Goal: Navigation & Orientation: Understand site structure

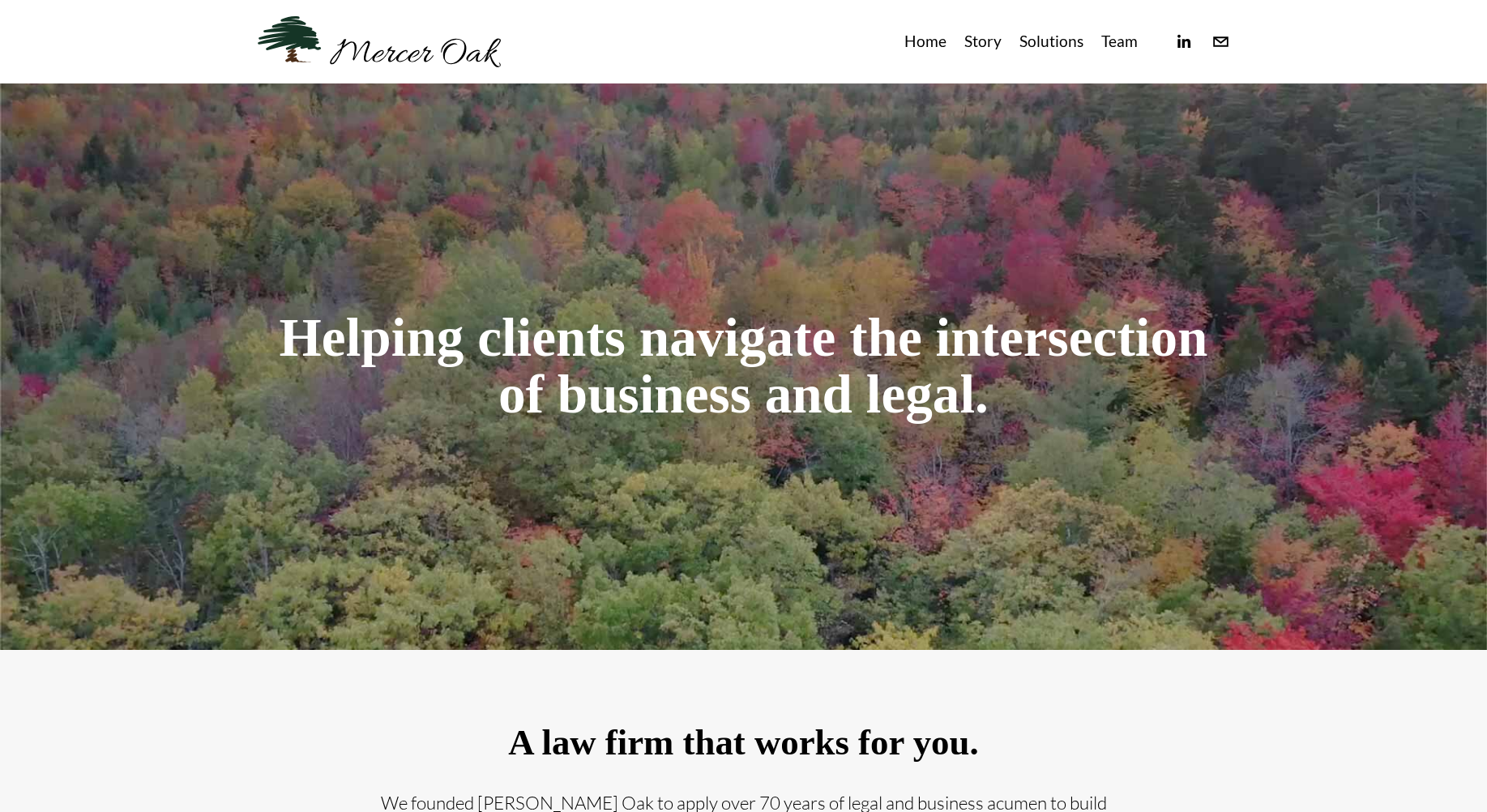
click at [1117, 41] on link "Team" at bounding box center [1119, 42] width 37 height 27
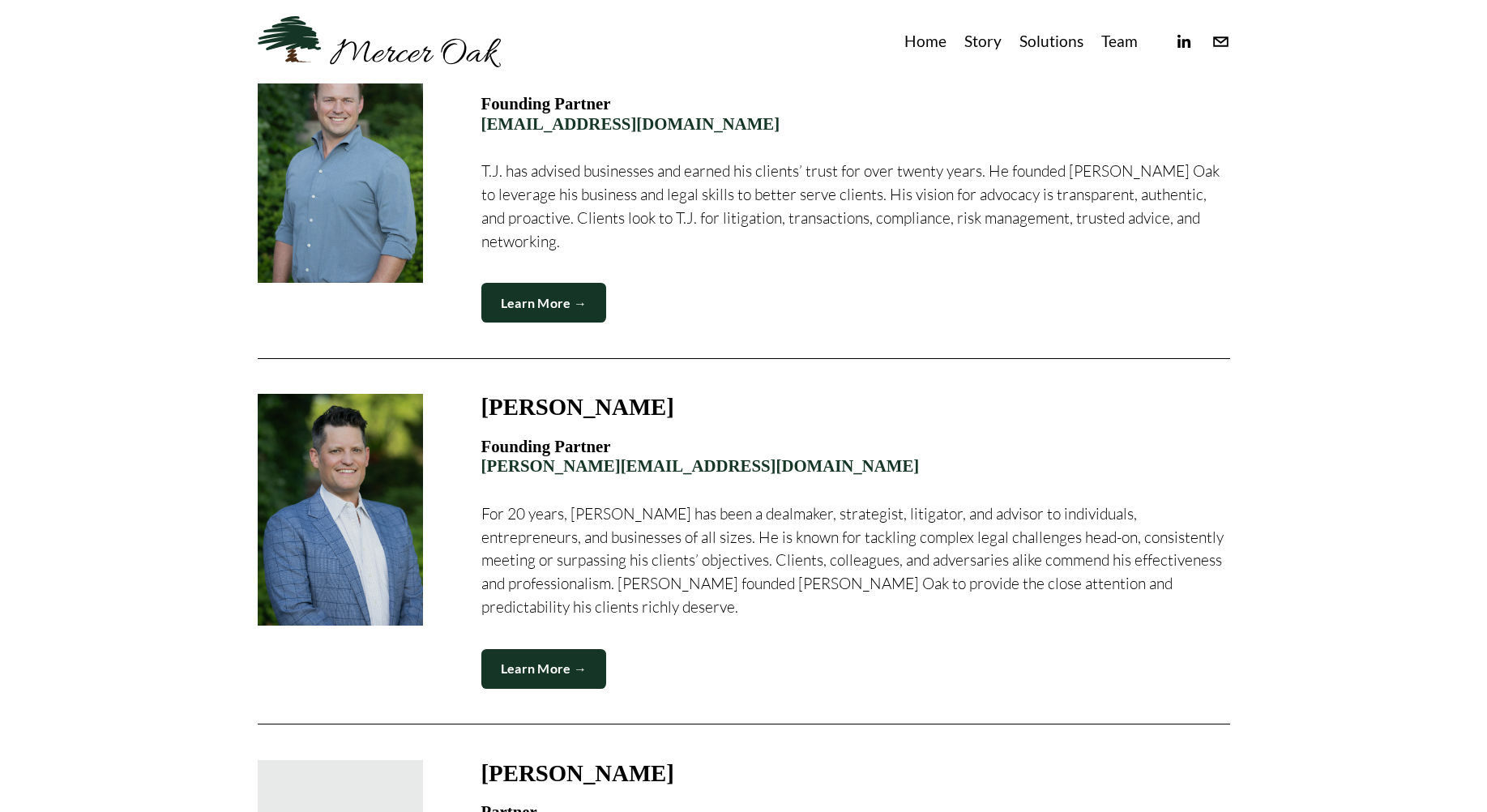
scroll to position [641, 0]
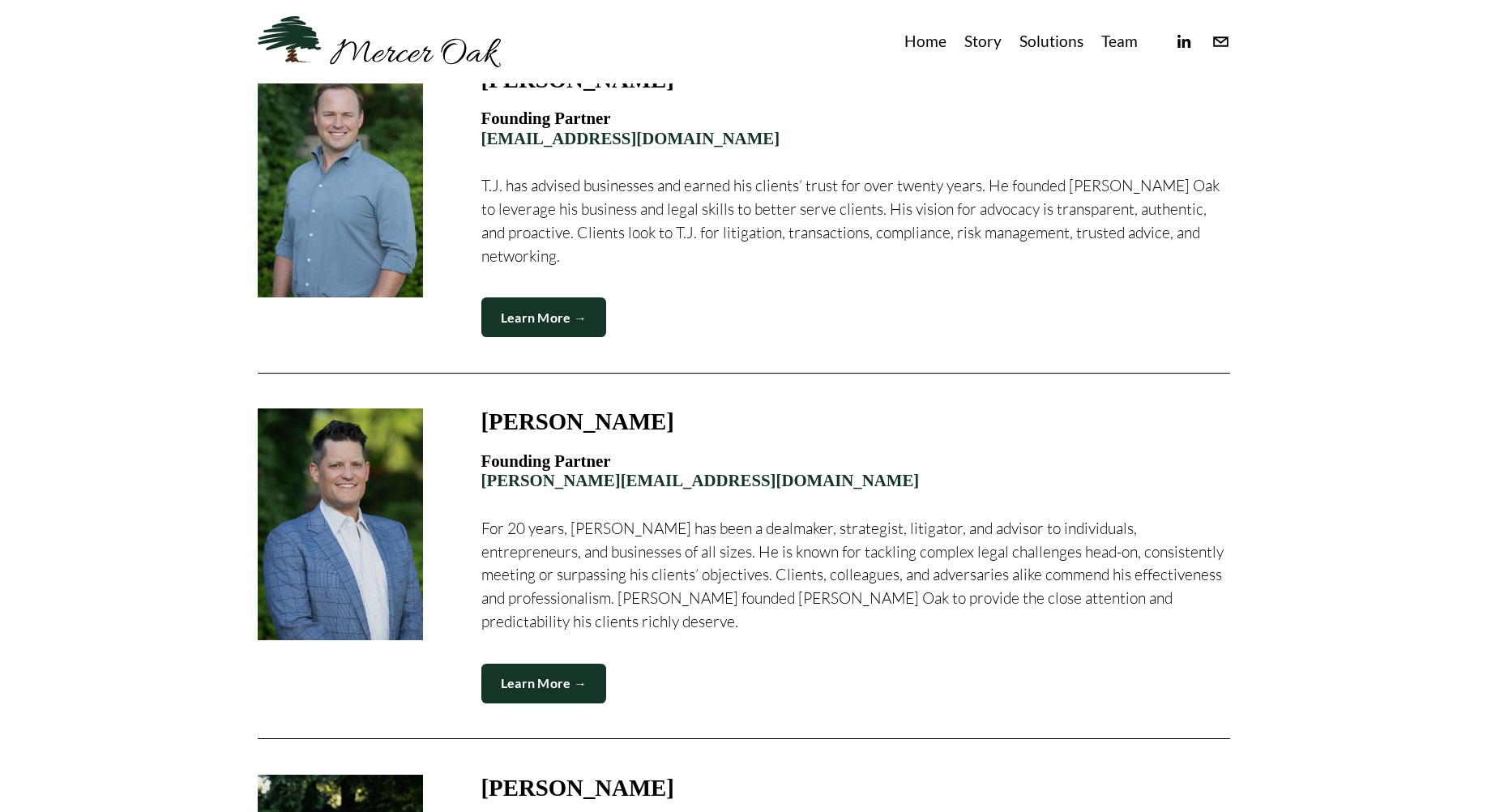
click at [922, 46] on link "Home" at bounding box center [925, 42] width 43 height 27
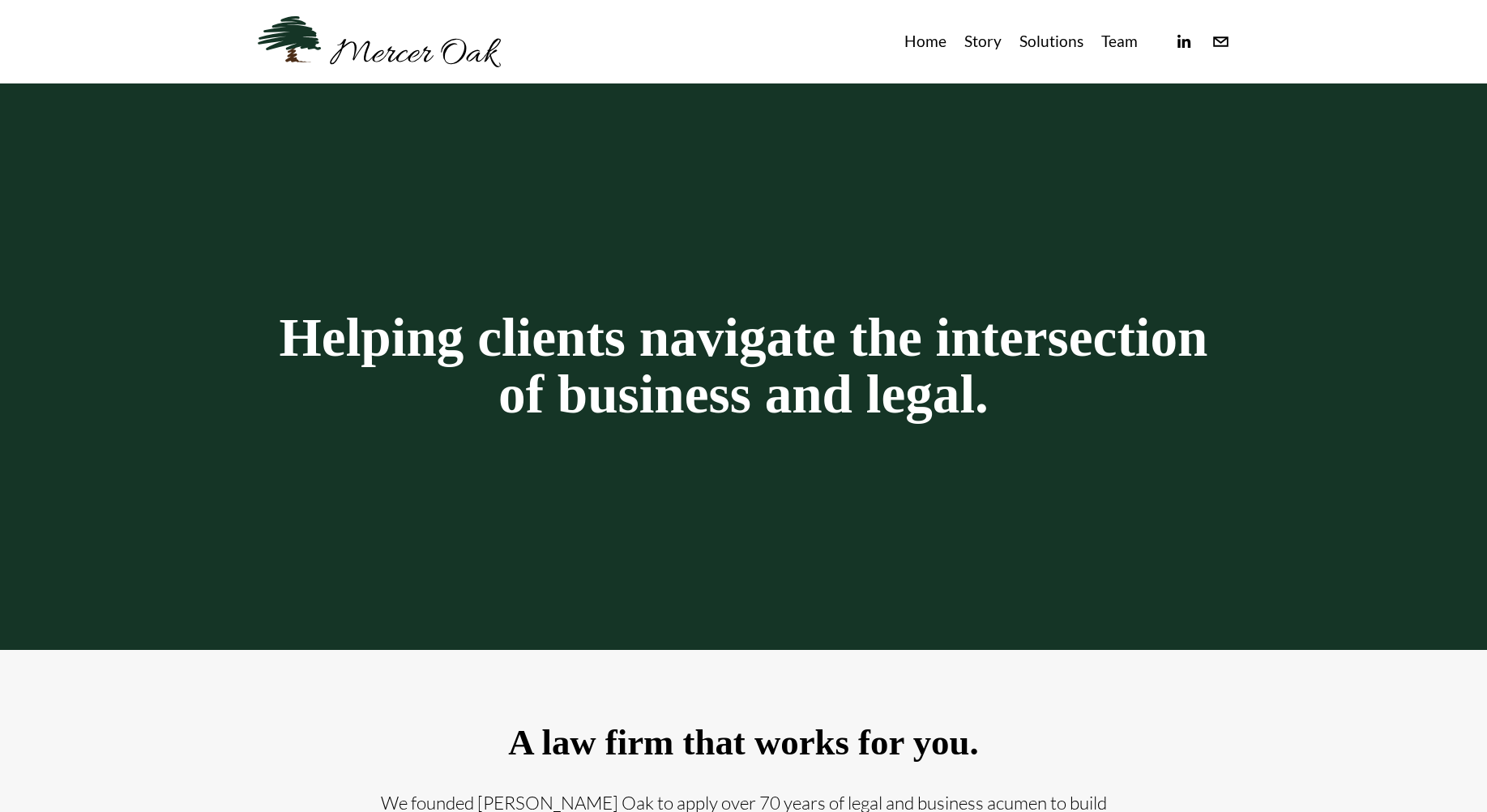
click at [986, 36] on link "Story" at bounding box center [984, 42] width 38 height 27
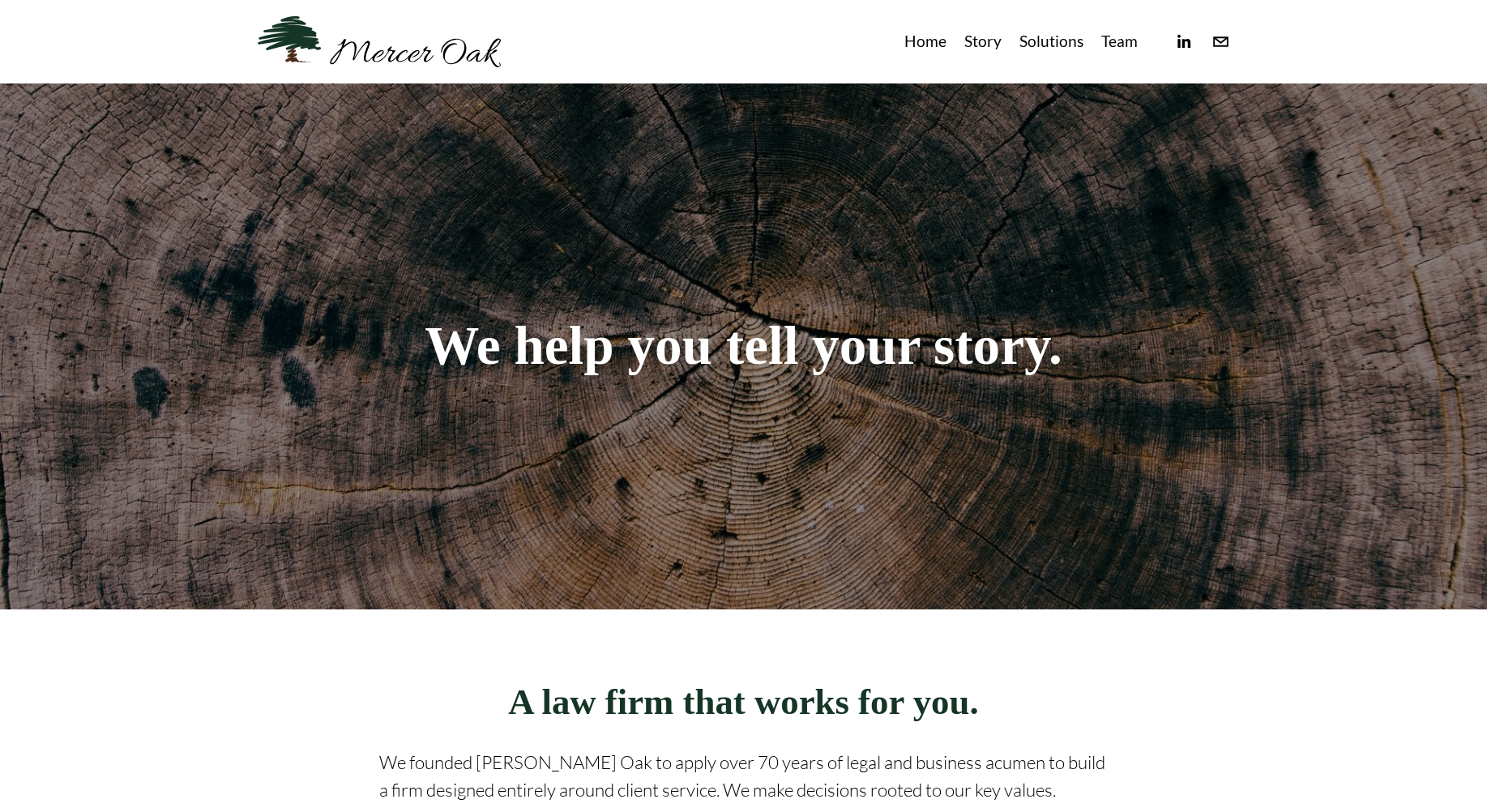
click at [1031, 48] on link "Solutions" at bounding box center [1051, 42] width 64 height 27
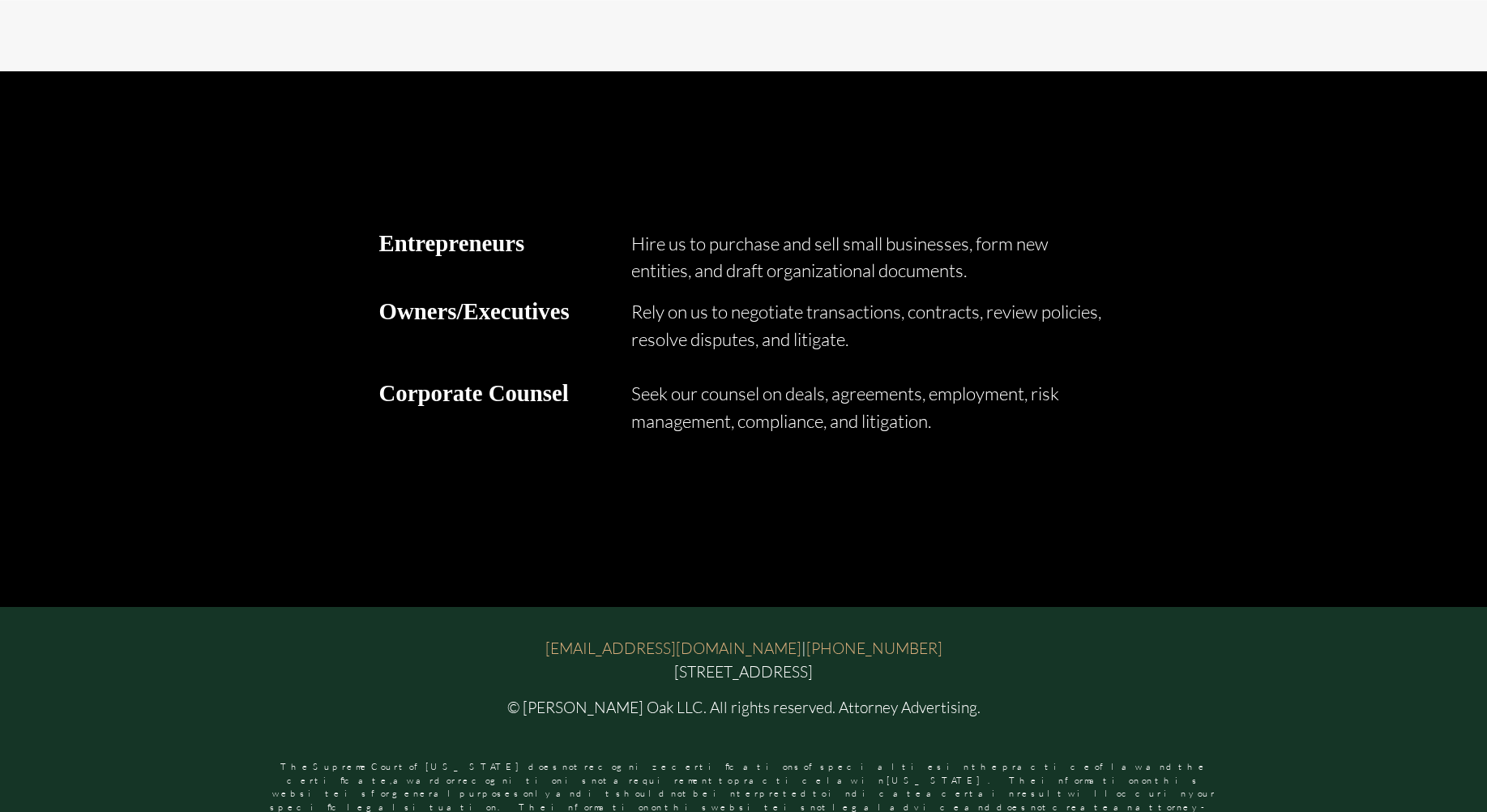
scroll to position [1246, 0]
